Goal: Task Accomplishment & Management: Use online tool/utility

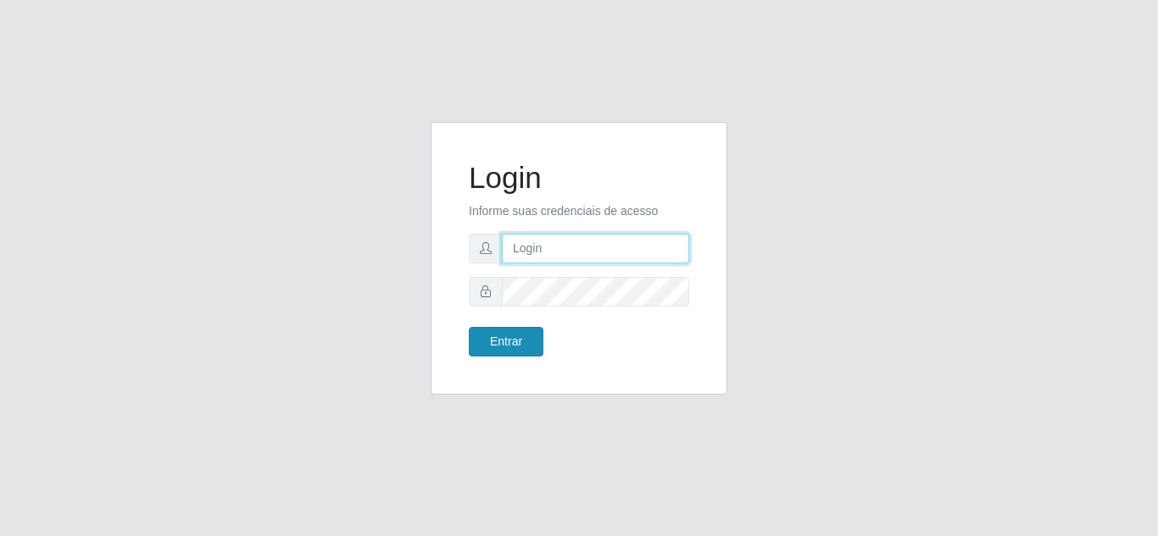
type input "[EMAIL_ADDRESS][DOMAIN_NAME]"
click at [500, 347] on button "Entrar" at bounding box center [506, 342] width 75 height 30
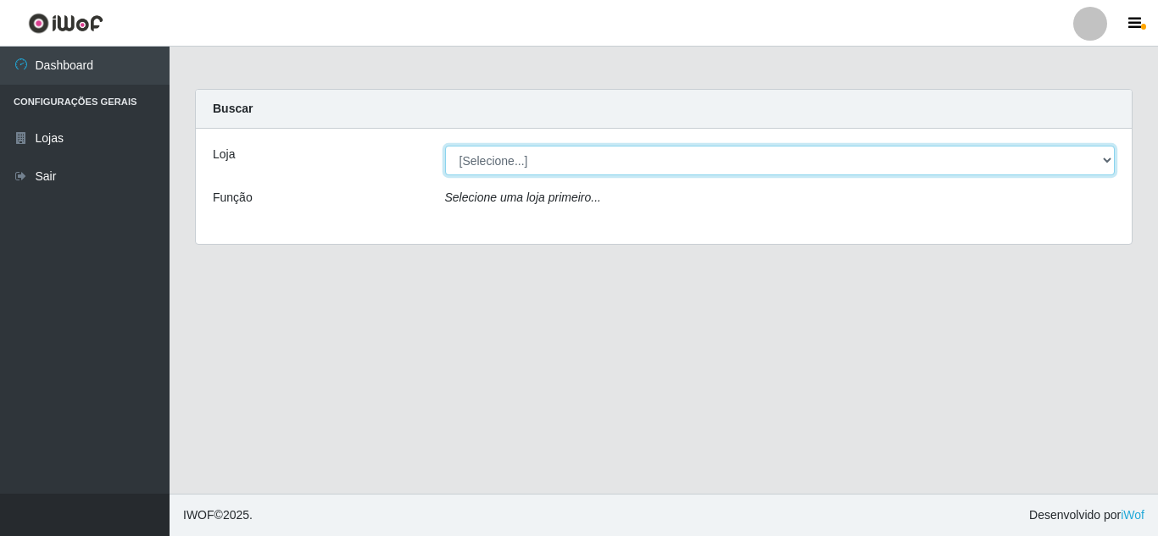
click at [506, 166] on select "[Selecione...] Atacado Vem - Loja 30 Laranjeiras Velha" at bounding box center [780, 161] width 670 height 30
select select "495"
click at [445, 146] on select "[Selecione...] Atacado Vem - Loja 30 Laranjeiras Velha" at bounding box center [780, 161] width 670 height 30
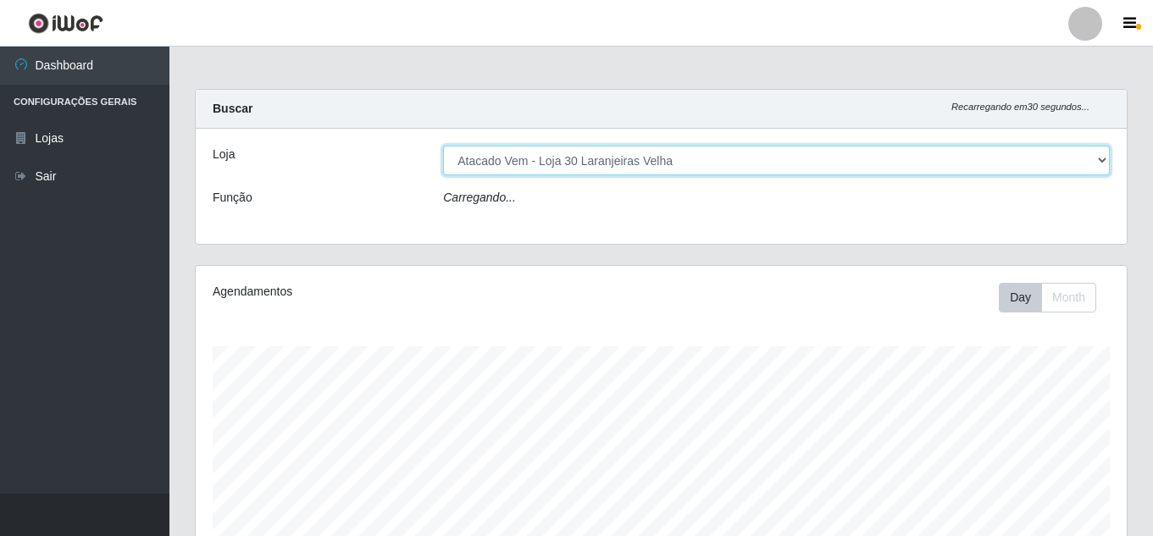
scroll to position [352, 931]
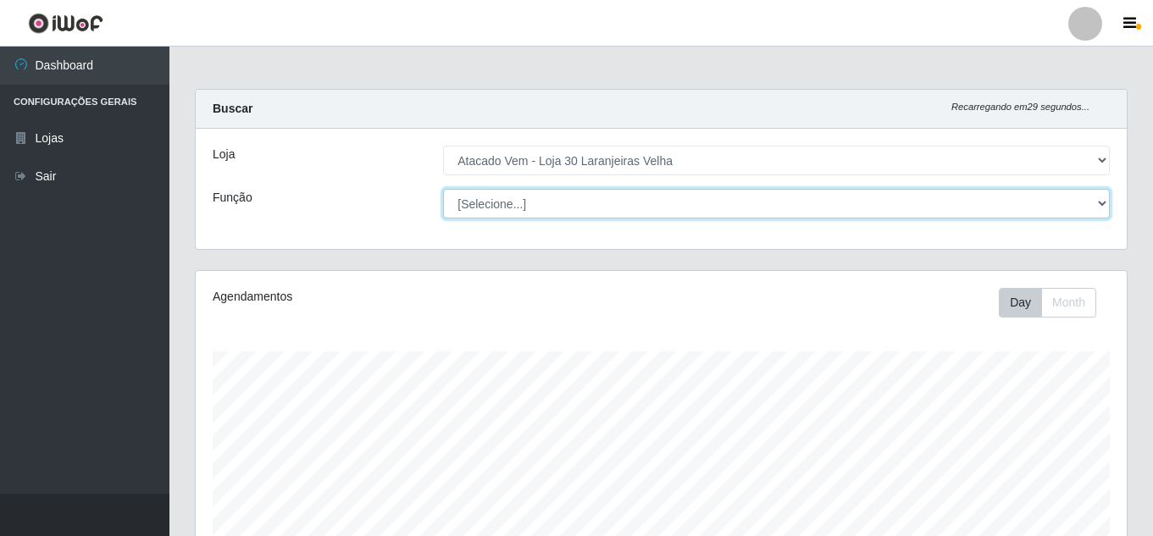
click at [517, 205] on select "[Selecione...] Repositor Repositor + Repositor ++" at bounding box center [776, 204] width 667 height 30
select select "82"
click at [443, 189] on select "[Selecione...] Repositor Repositor + Repositor ++" at bounding box center [776, 204] width 667 height 30
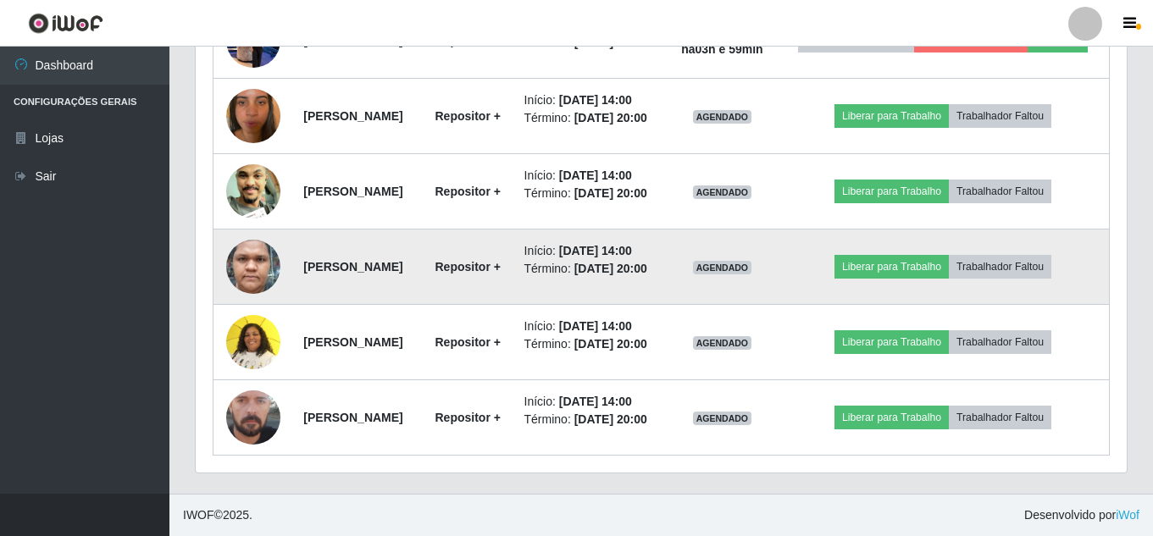
scroll to position [1169, 0]
